Goal: Transaction & Acquisition: Purchase product/service

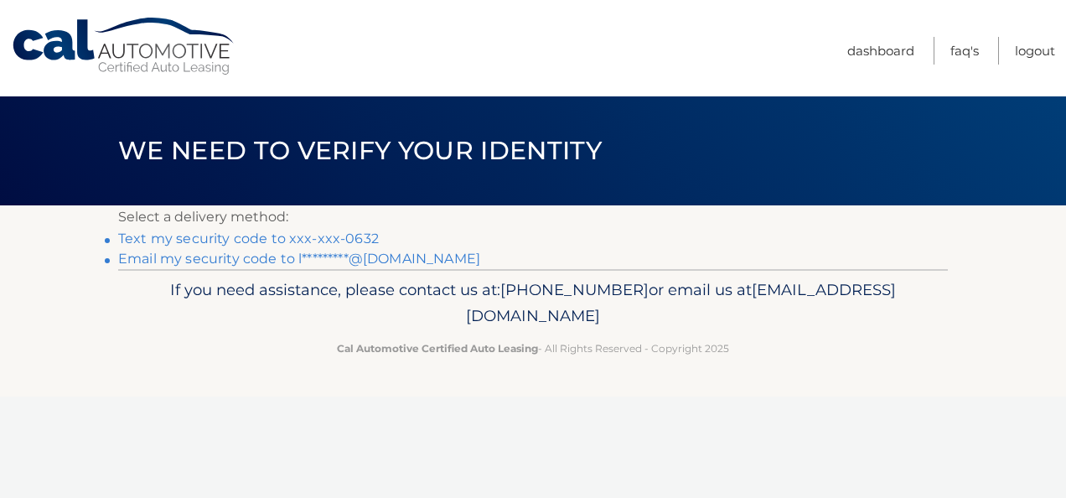
click at [349, 235] on link "Text my security code to xxx-xxx-0632" at bounding box center [248, 238] width 261 height 16
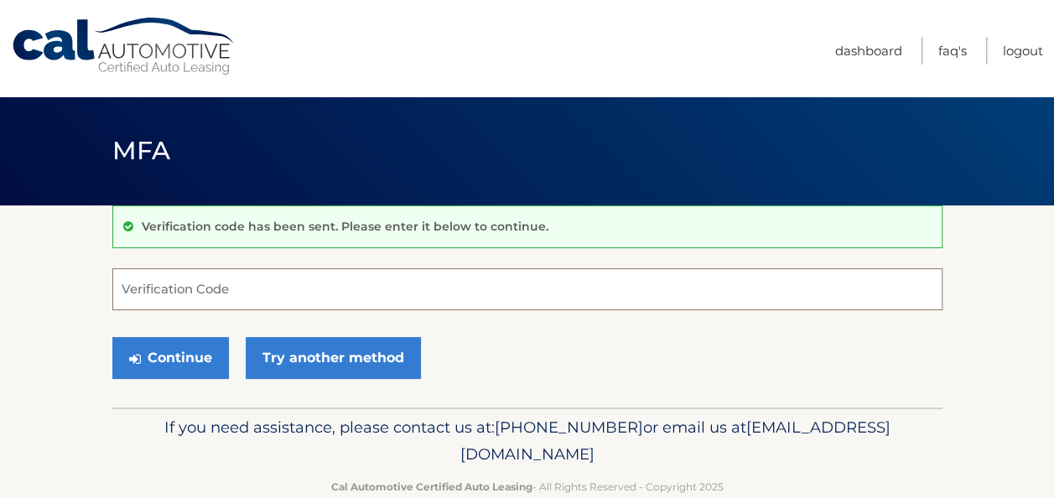
click at [187, 280] on input "Verification Code" at bounding box center [527, 289] width 830 height 42
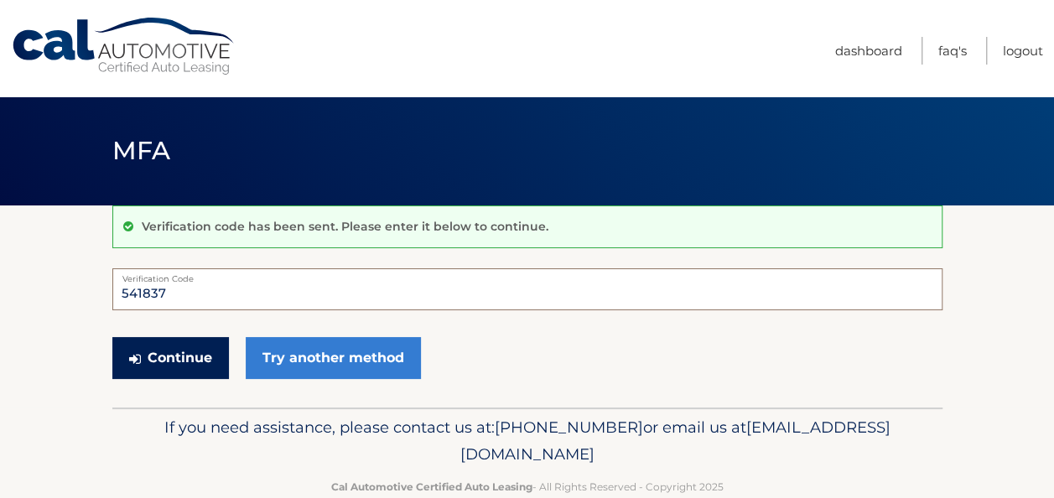
type input "541837"
click at [153, 362] on button "Continue" at bounding box center [170, 358] width 117 height 42
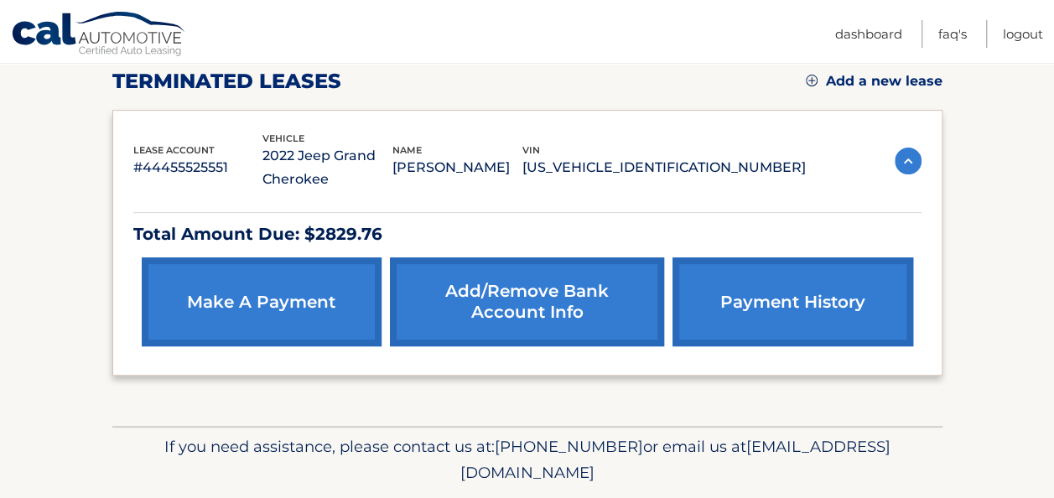
scroll to position [256, 0]
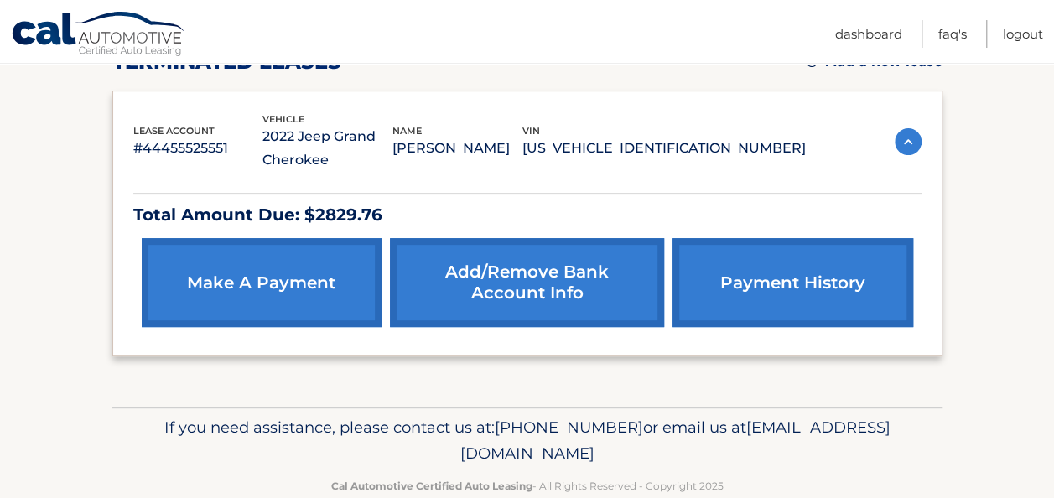
click at [344, 214] on p "Total Amount Due: $2829.76" at bounding box center [527, 214] width 788 height 29
click at [221, 287] on link "make a payment" at bounding box center [262, 282] width 240 height 89
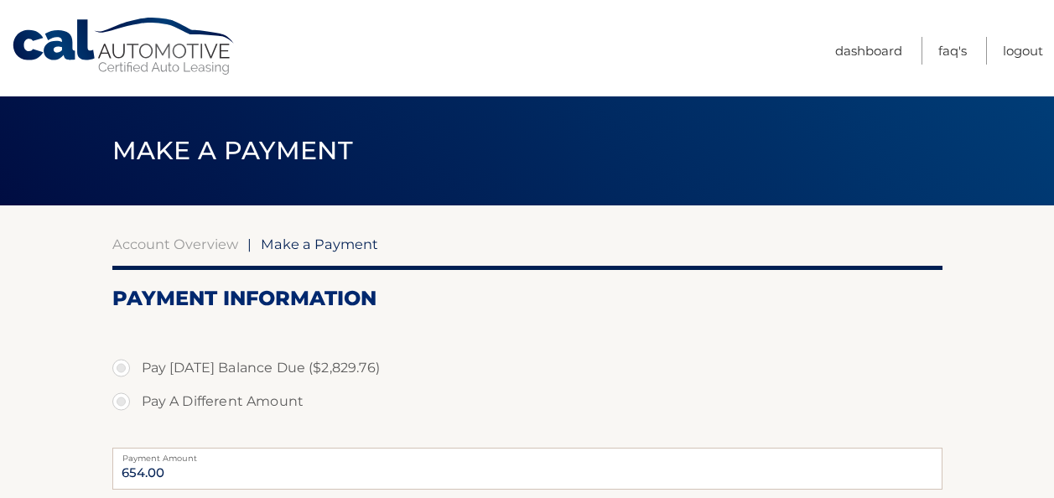
select select "NGFiYWNjMGQtN2VhMi00YjI2LWJkYmUtZDBkMDgyYjA2Y2U5"
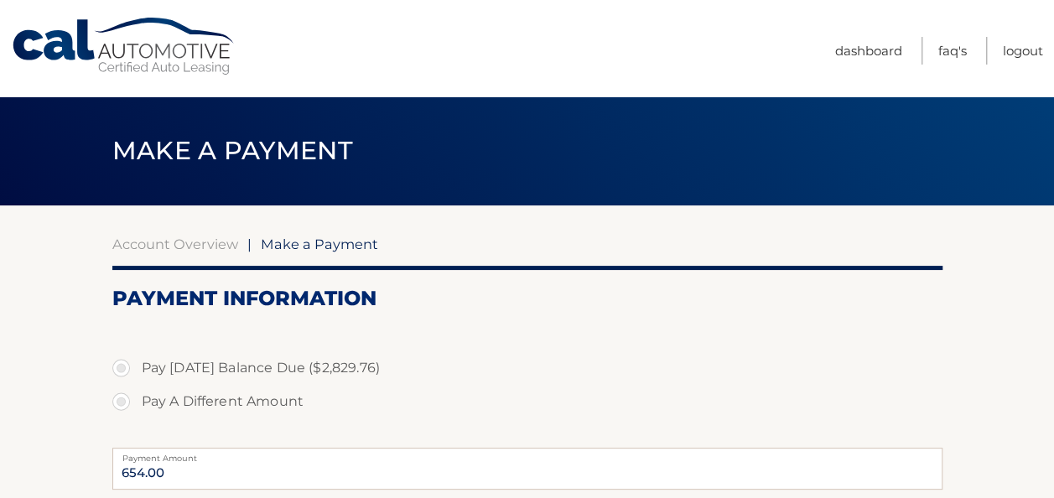
click at [119, 396] on label "Pay A Different Amount" at bounding box center [527, 402] width 830 height 34
click at [119, 396] on input "Pay A Different Amount" at bounding box center [127, 398] width 17 height 27
radio input "true"
